Goal: Navigation & Orientation: Find specific page/section

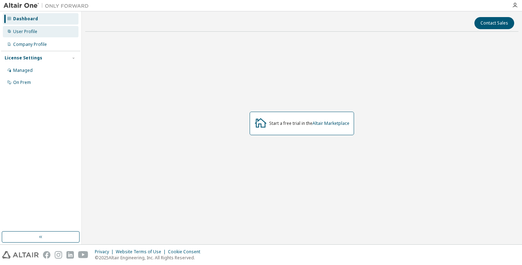
click at [39, 35] on div "User Profile" at bounding box center [41, 31] width 76 height 11
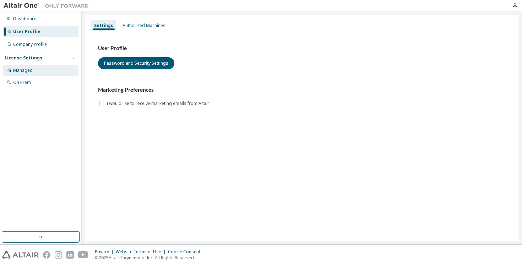
click at [33, 71] on div "Managed" at bounding box center [41, 70] width 76 height 11
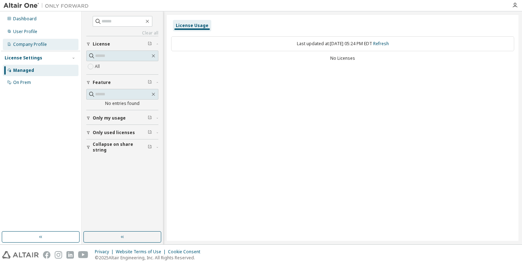
click at [37, 42] on div "Company Profile" at bounding box center [30, 45] width 34 height 6
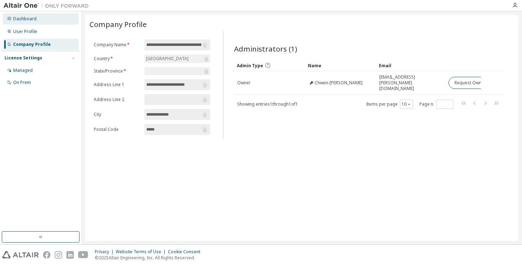
click at [35, 24] on div "Dashboard" at bounding box center [41, 18] width 76 height 11
